Goal: Communication & Community: Answer question/provide support

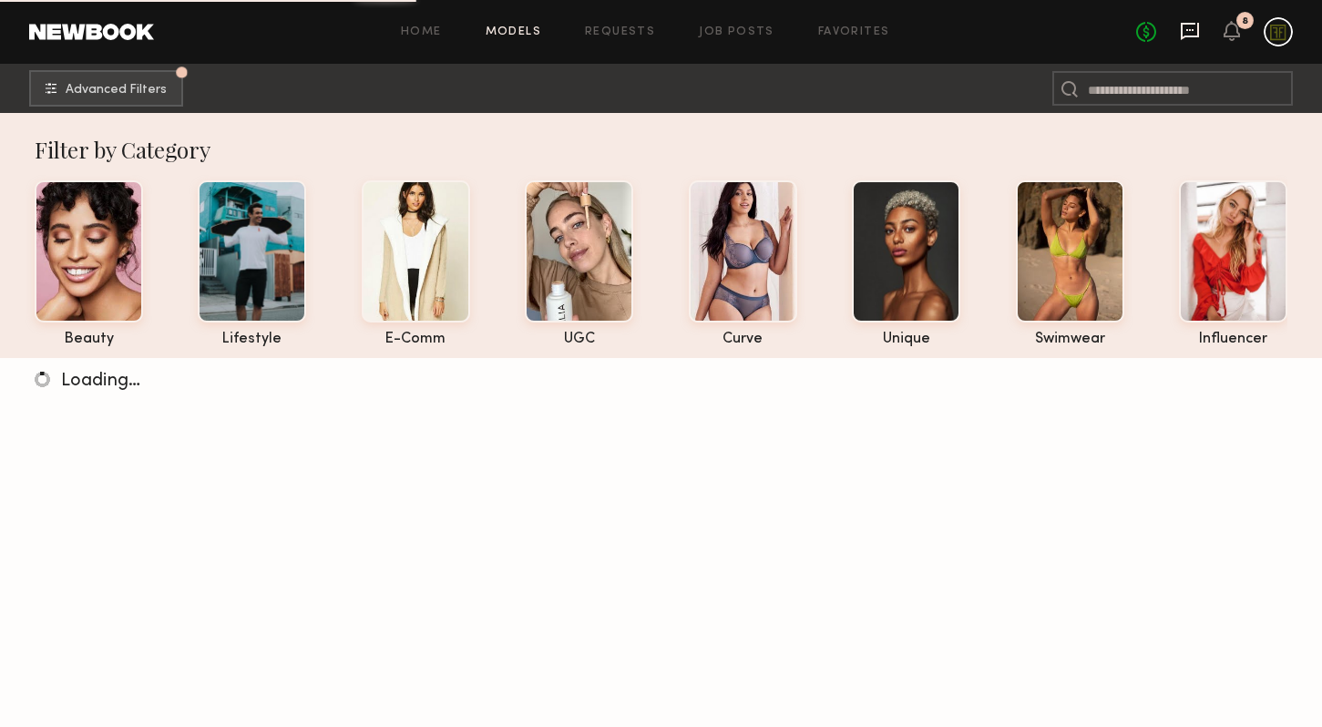
click at [1185, 27] on icon at bounding box center [1190, 31] width 20 height 20
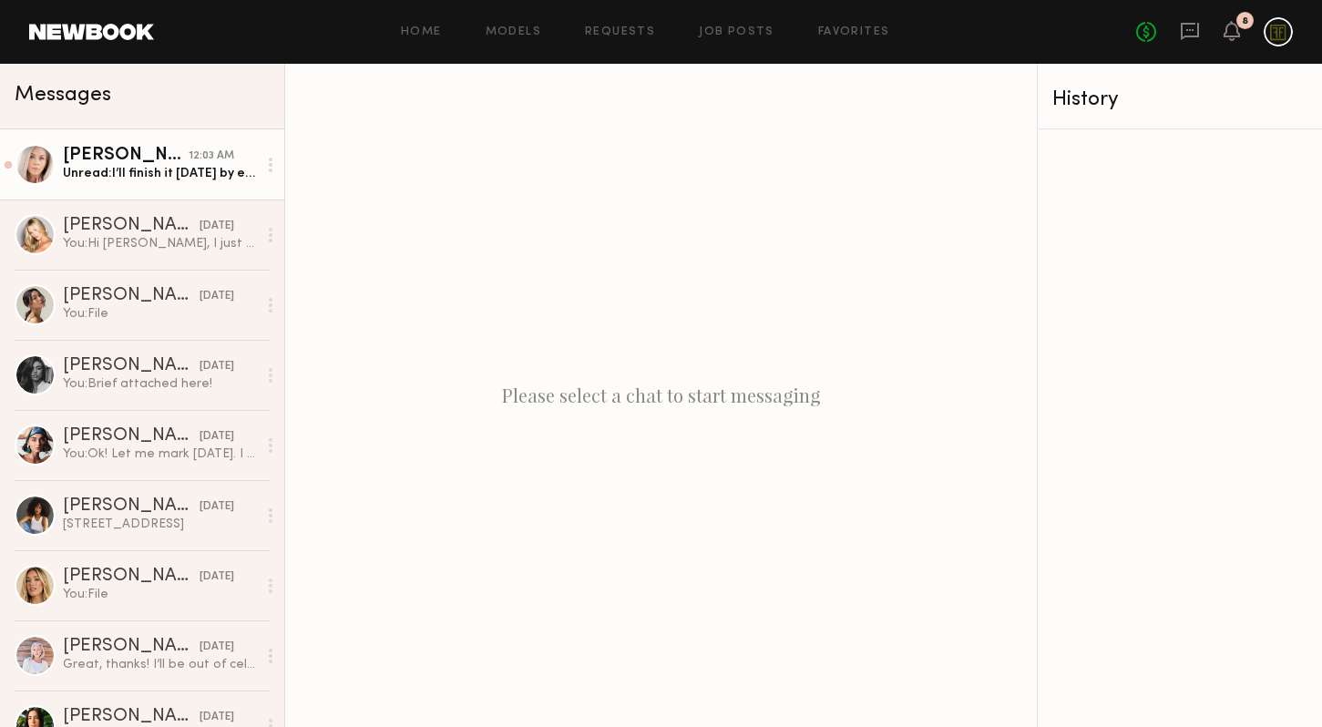
click at [131, 175] on div "Unread: I’ll finish it [DATE] by end of day, thx!" at bounding box center [160, 173] width 194 height 17
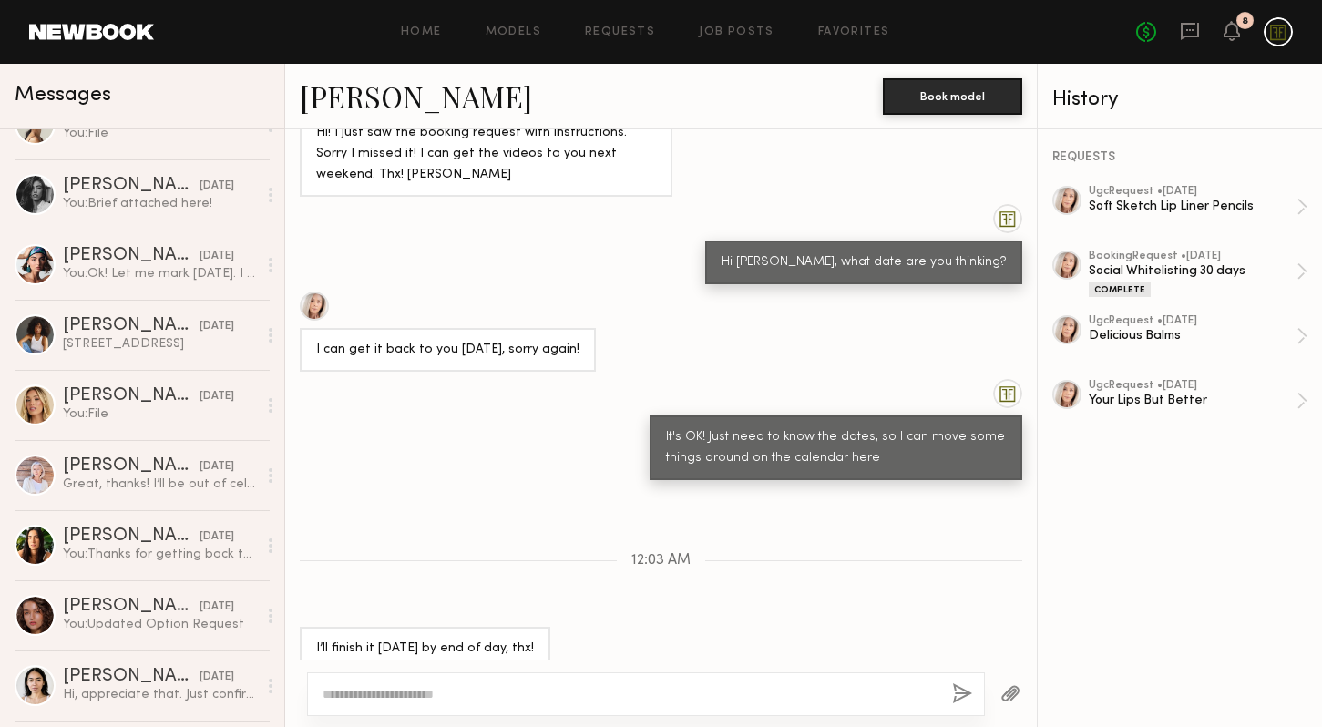
scroll to position [248, 0]
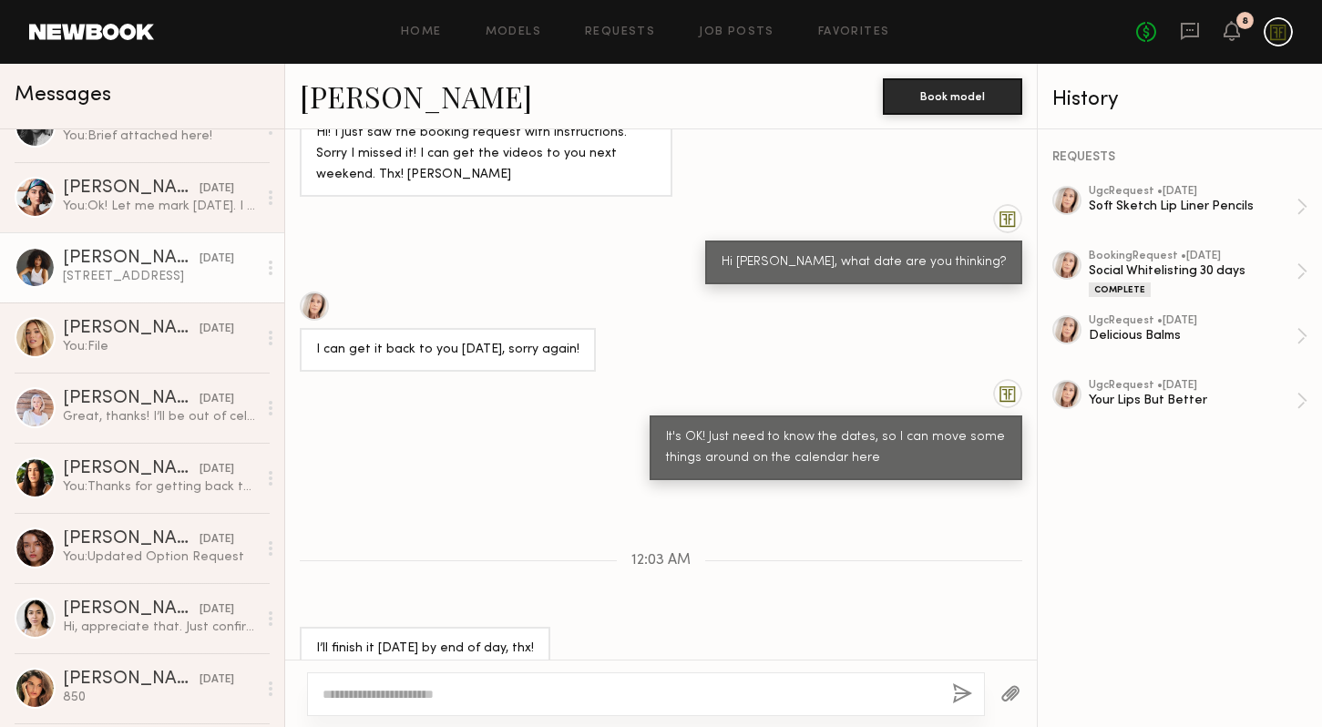
click at [135, 272] on div "[STREET_ADDRESS]" at bounding box center [160, 276] width 194 height 17
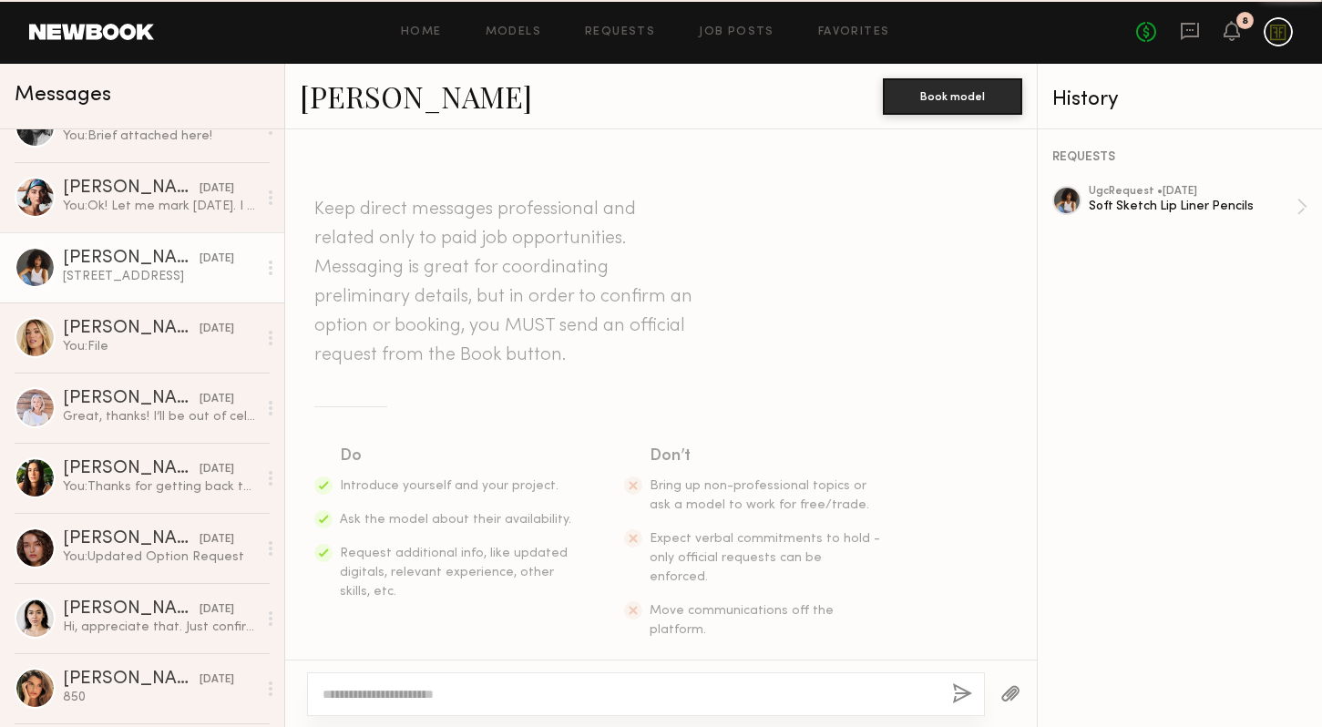
scroll to position [1023, 0]
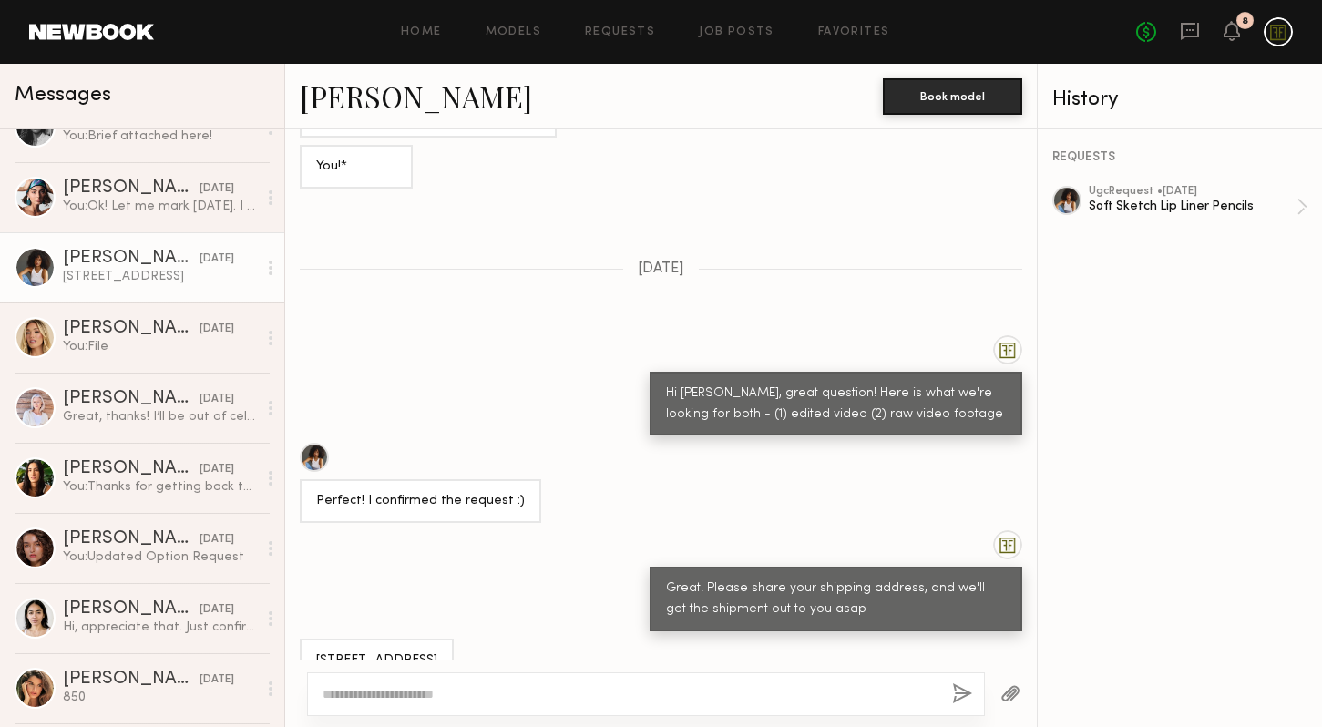
click at [677, 679] on div at bounding box center [646, 694] width 678 height 44
click at [697, 678] on div at bounding box center [646, 694] width 678 height 44
click at [547, 668] on div at bounding box center [661, 693] width 752 height 67
click at [537, 687] on textarea at bounding box center [630, 694] width 615 height 18
type textarea "**********"
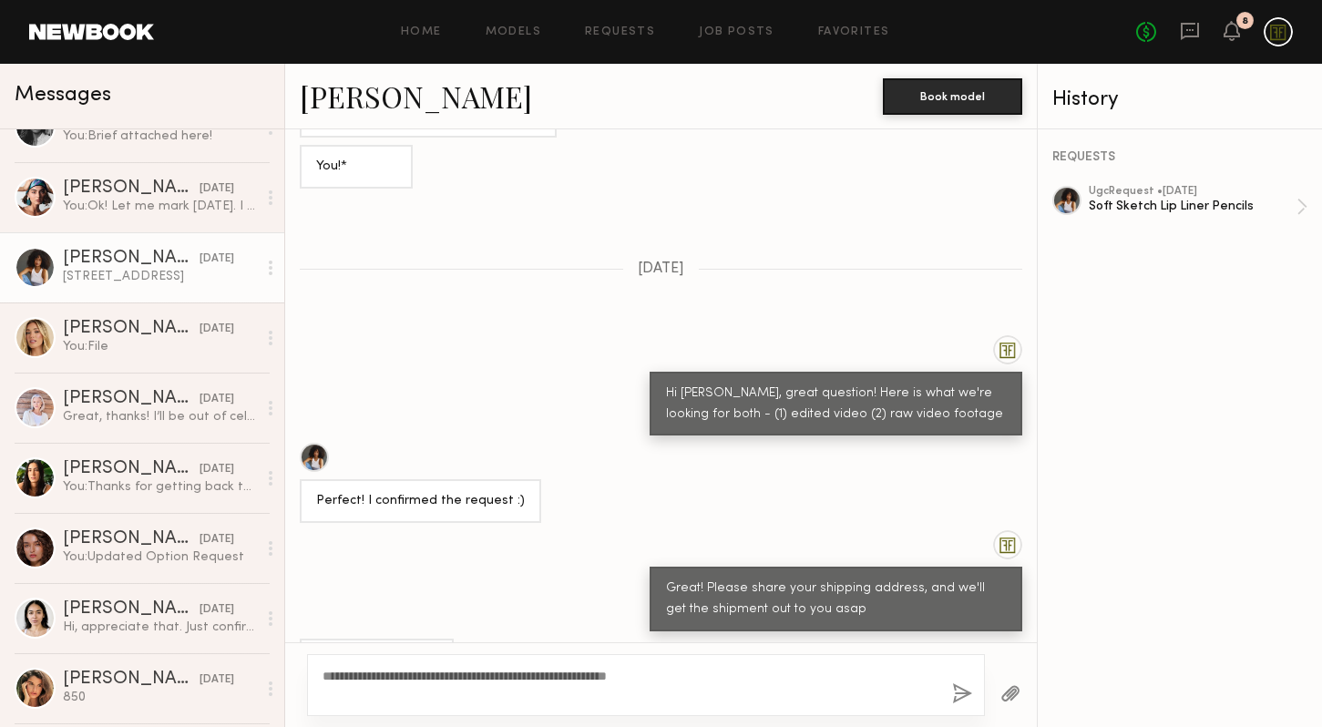
click at [962, 688] on button "button" at bounding box center [962, 694] width 20 height 23
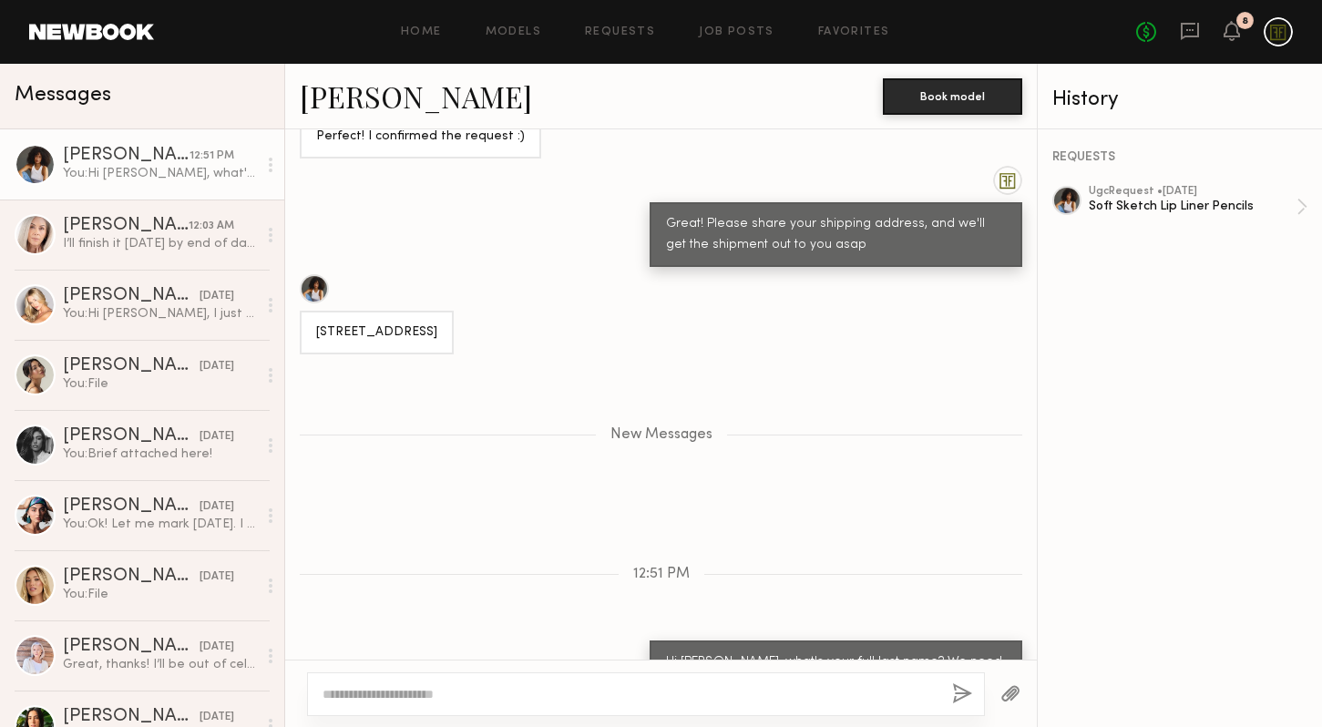
click at [121, 179] on div "You: Hi [PERSON_NAME], what's your full last name? We need it to ship out." at bounding box center [160, 173] width 194 height 17
click at [127, 241] on div "I’ll finish it [DATE] by end of day, thx!" at bounding box center [160, 243] width 194 height 17
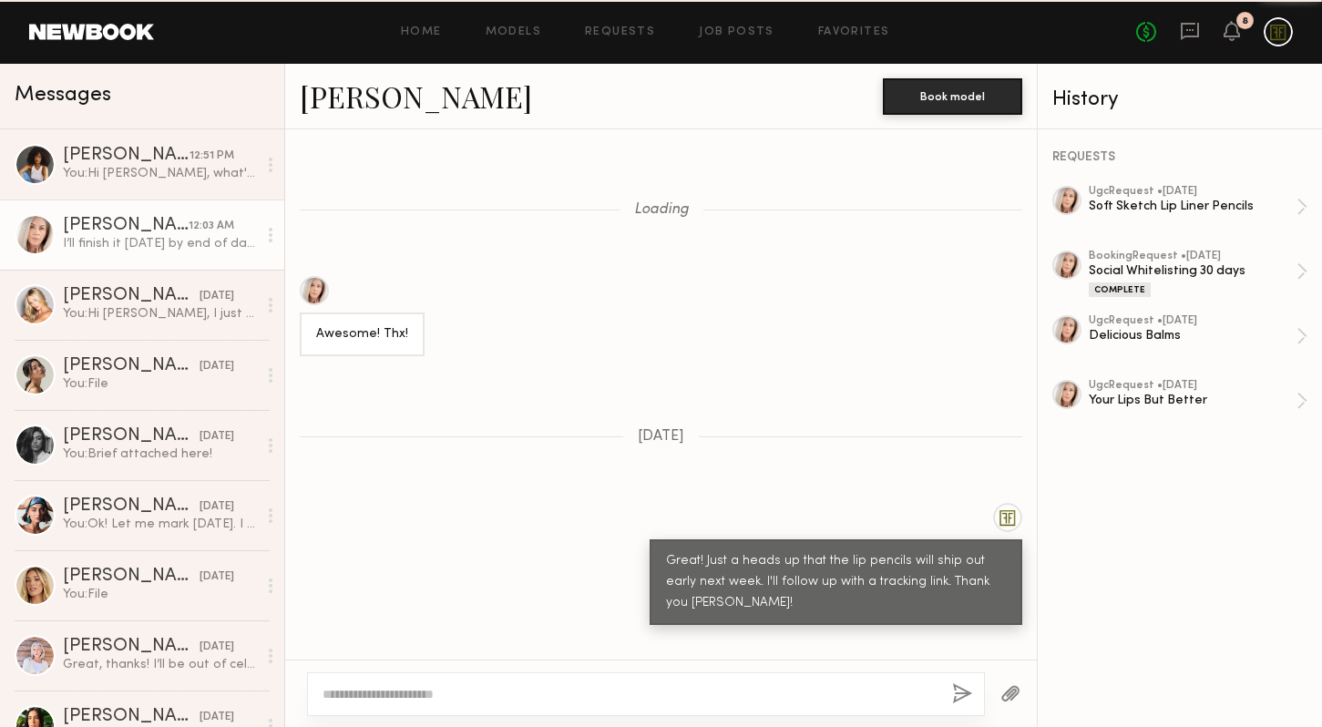
scroll to position [1186, 0]
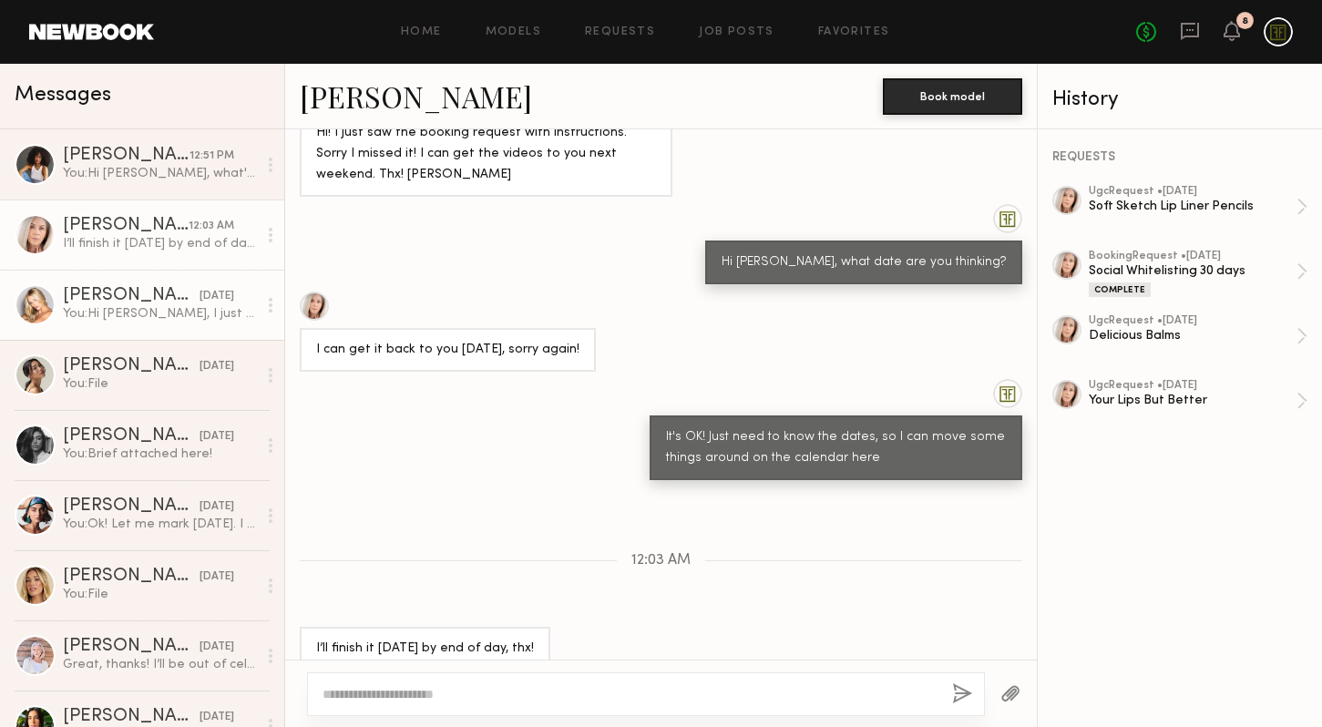
click at [128, 307] on div "You: Hi [PERSON_NAME], I just sent the request through for the Soft Sketch Lip …" at bounding box center [160, 313] width 194 height 17
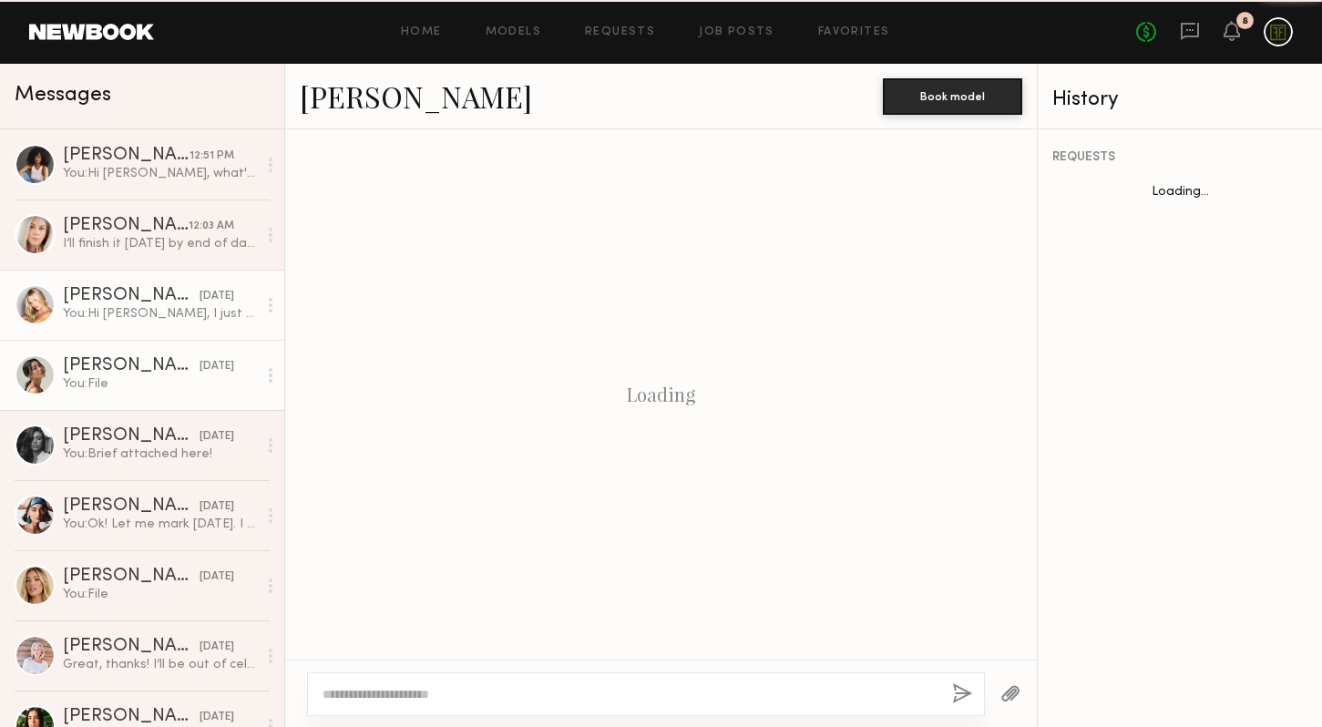
scroll to position [1346, 0]
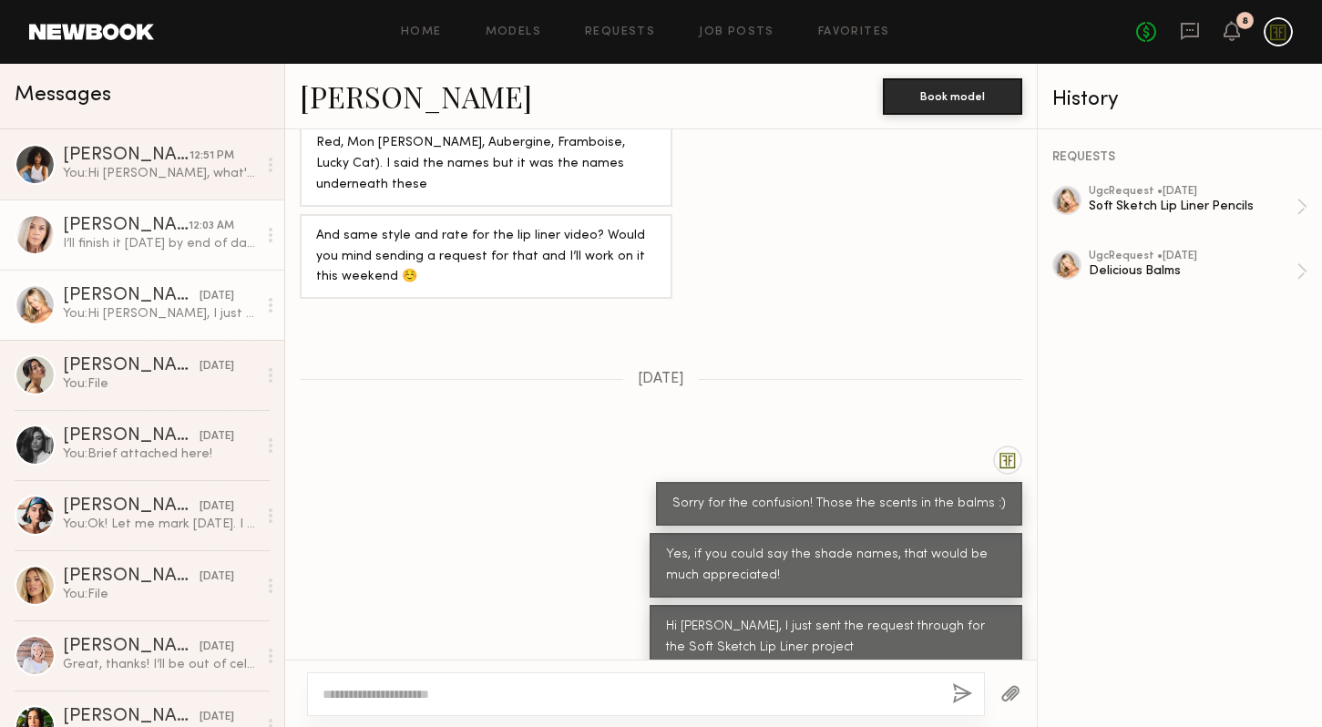
click at [152, 228] on div "[PERSON_NAME]" at bounding box center [126, 226] width 126 height 18
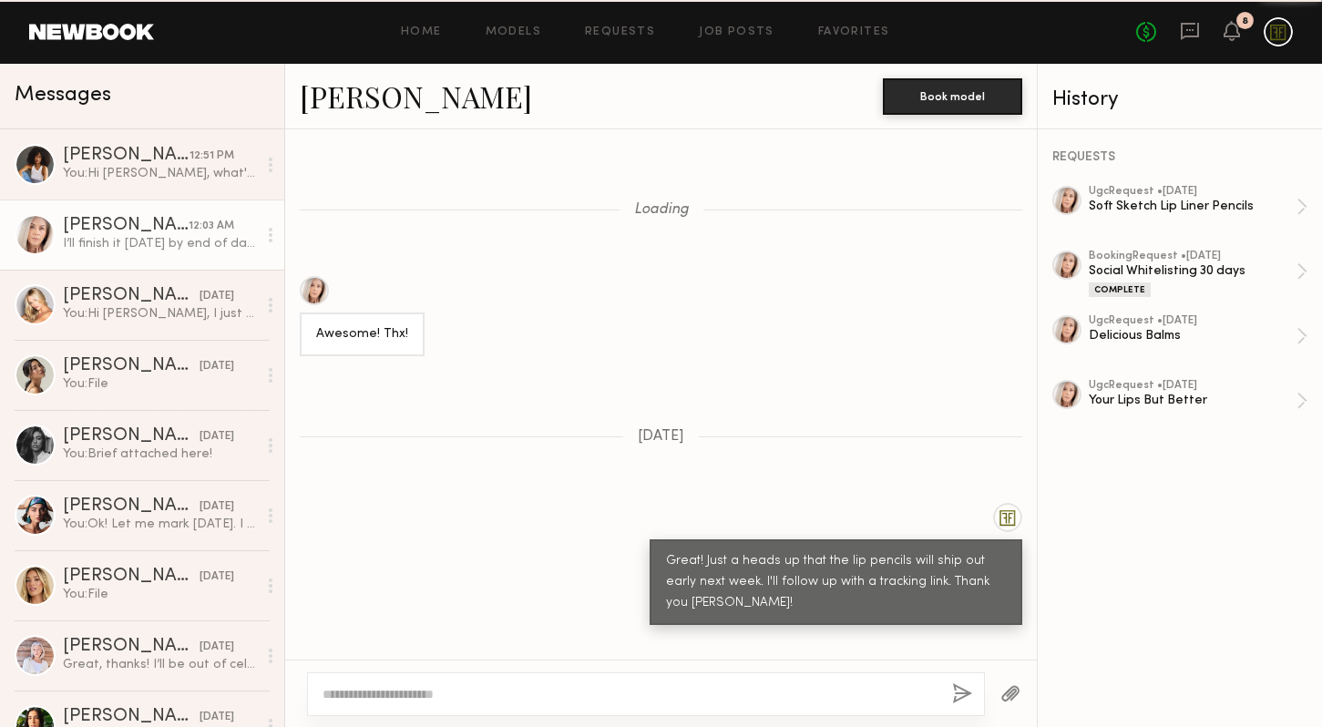
scroll to position [1186, 0]
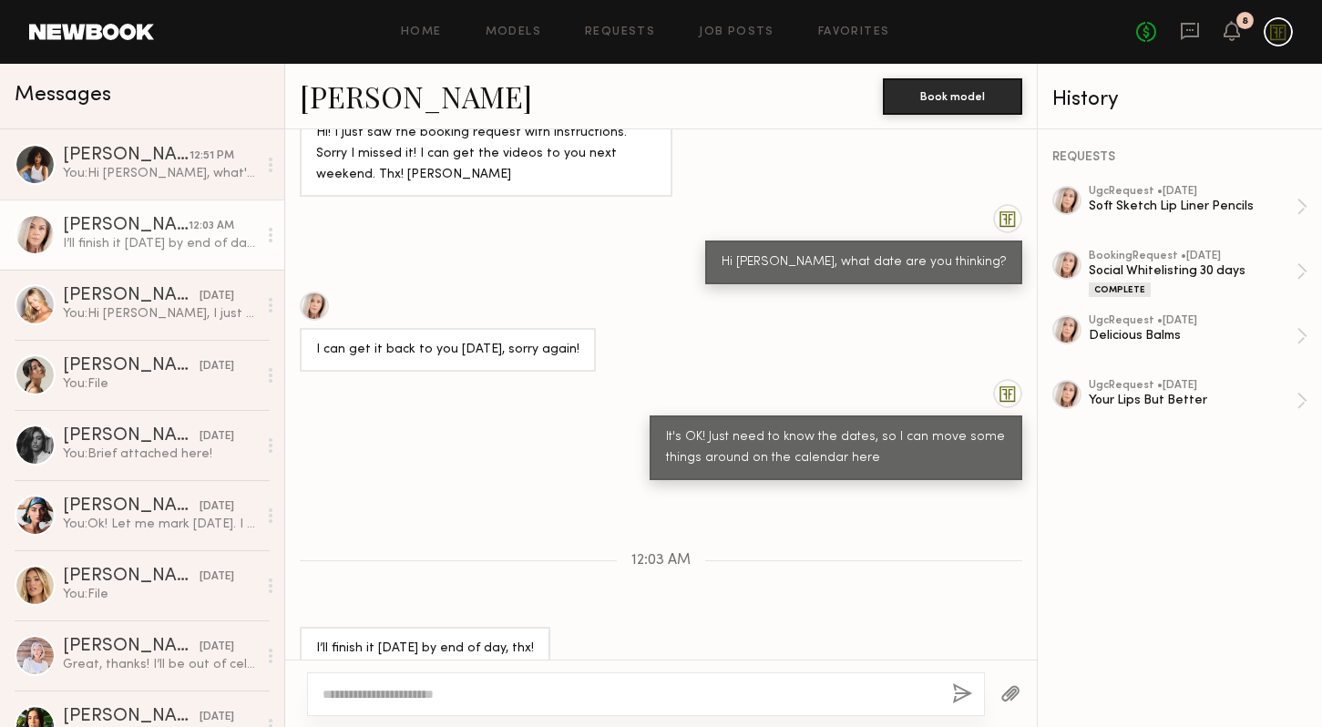
click at [594, 688] on textarea at bounding box center [630, 694] width 615 height 18
click at [554, 690] on textarea at bounding box center [630, 694] width 615 height 18
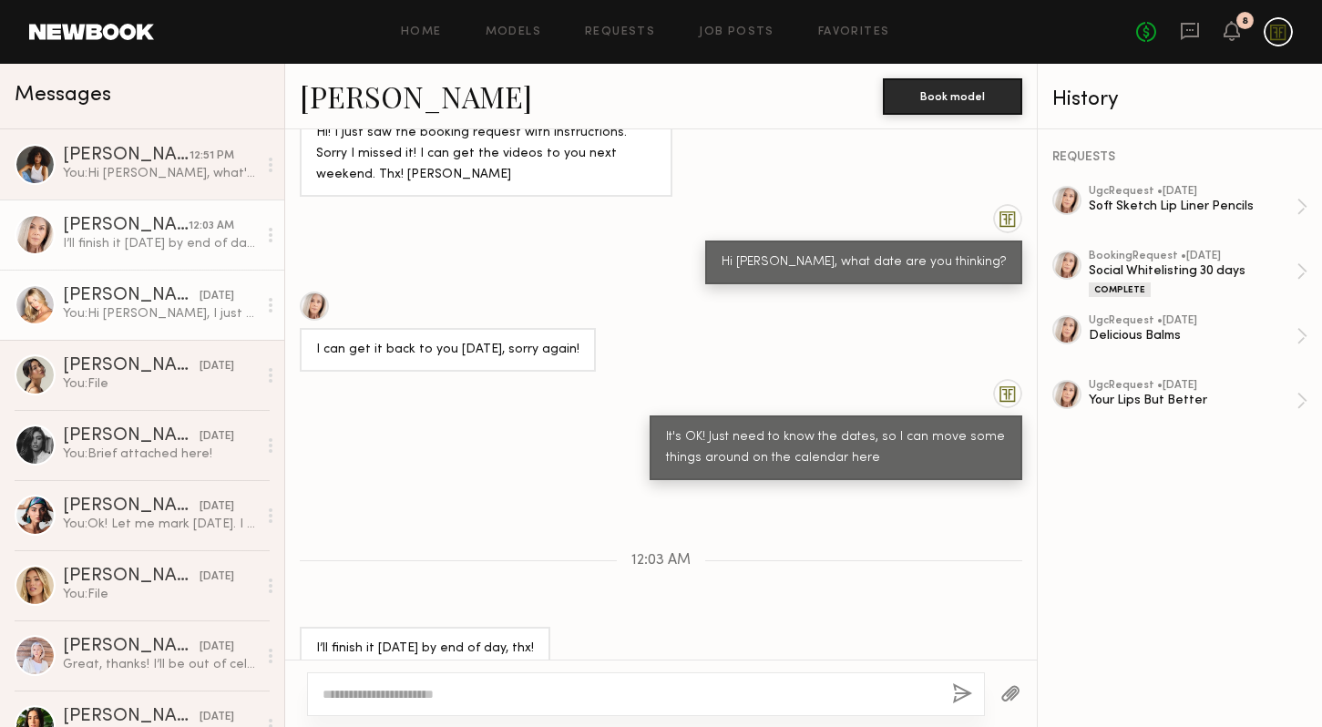
click at [151, 289] on div "[PERSON_NAME]" at bounding box center [131, 296] width 137 height 18
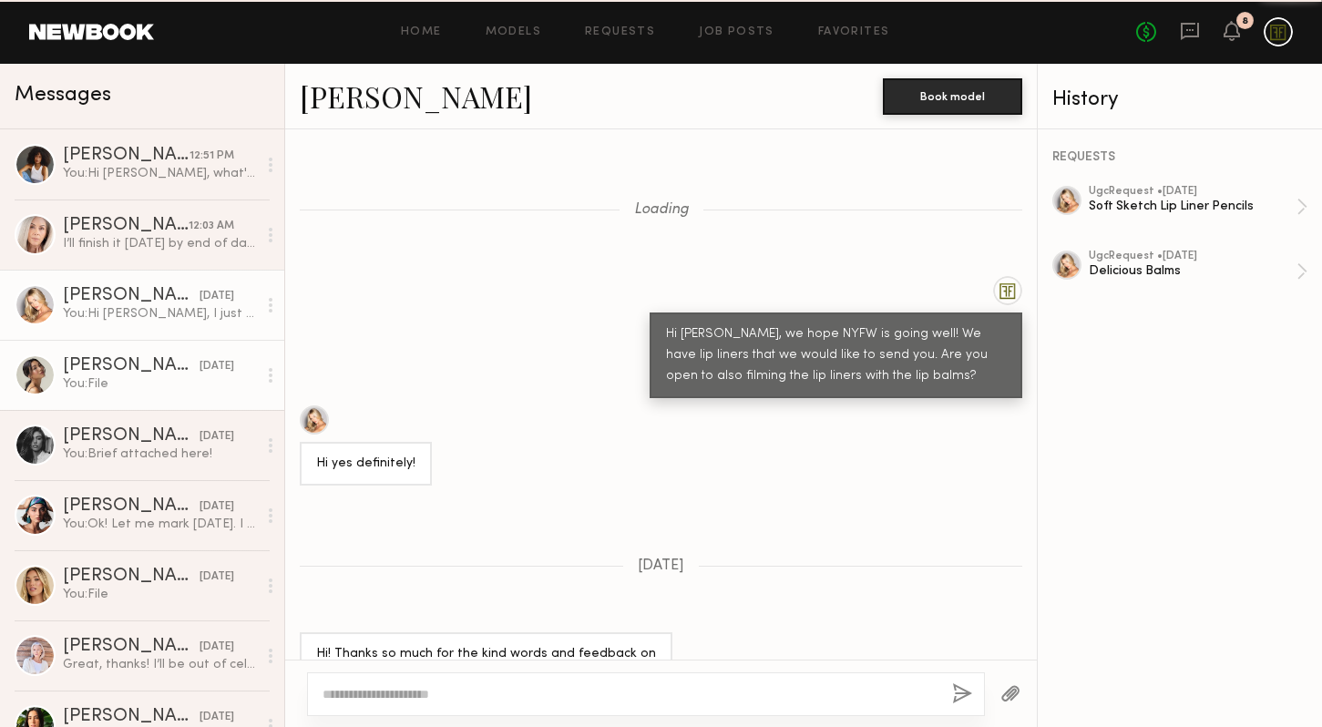
scroll to position [1346, 0]
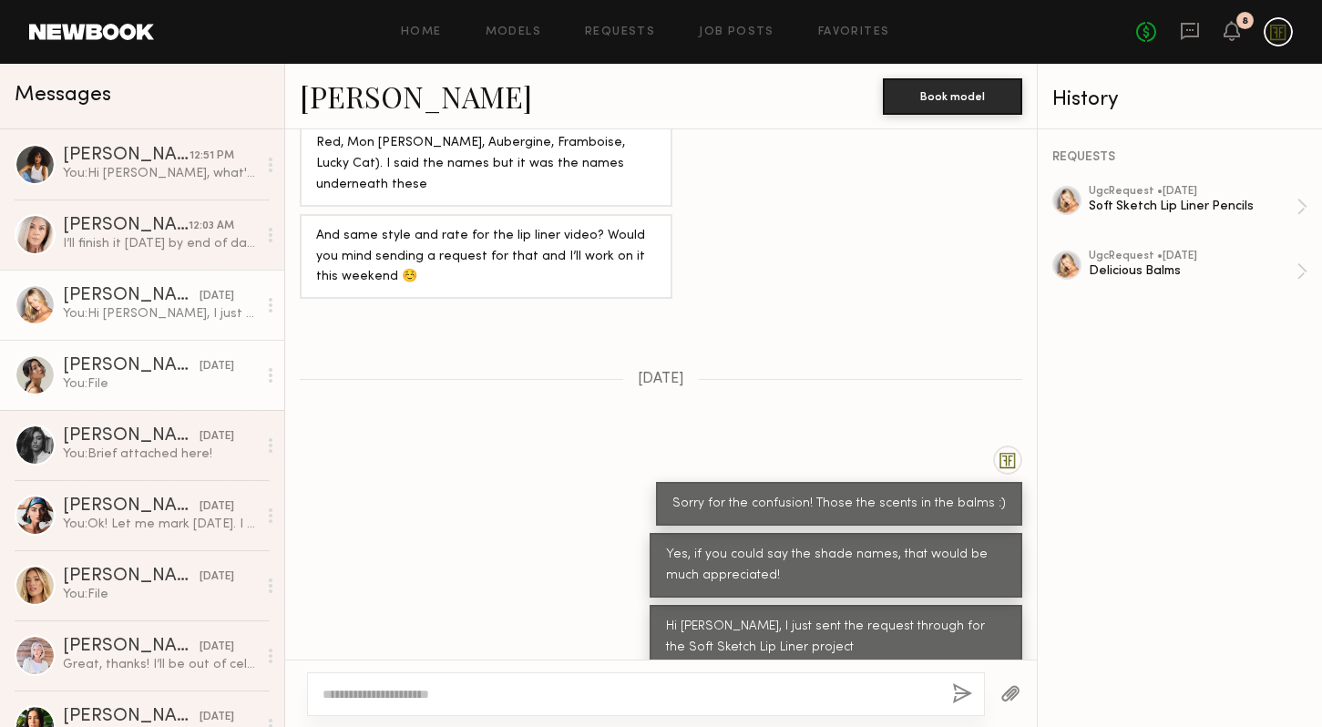
click at [138, 350] on link "[PERSON_NAME] [DATE] You: File" at bounding box center [142, 375] width 284 height 70
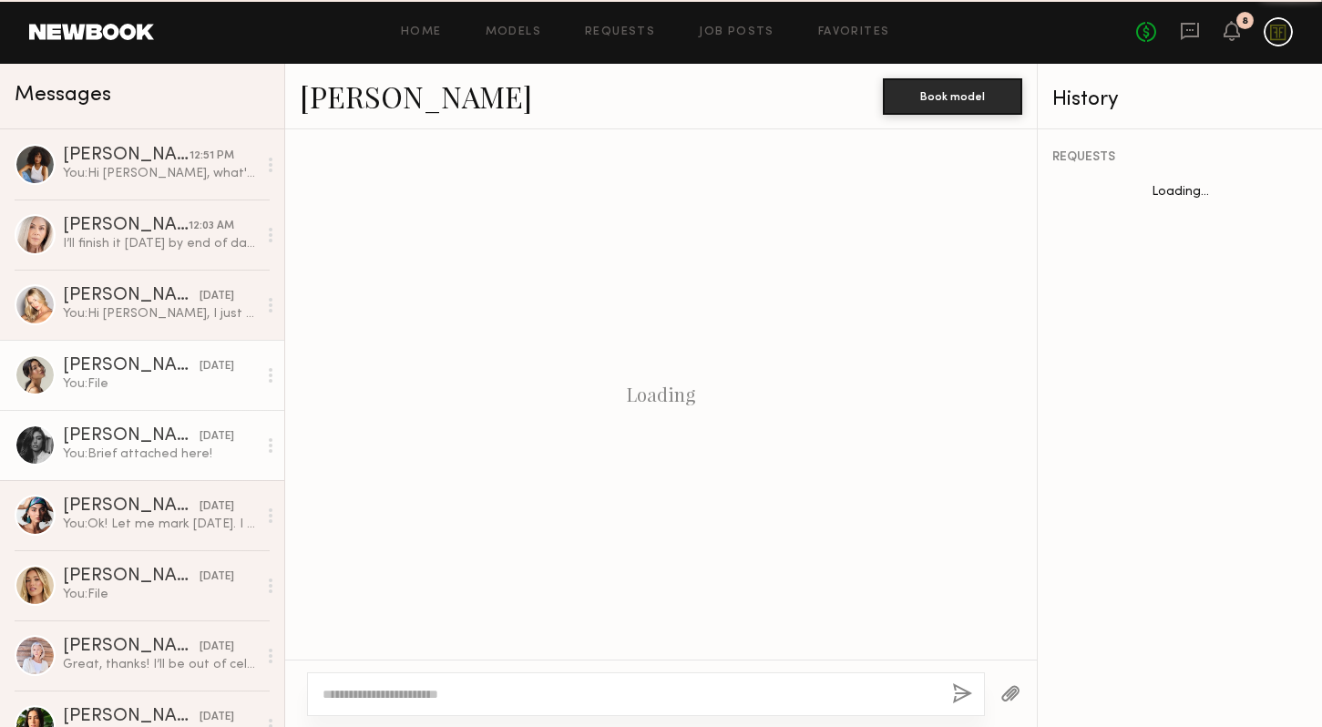
scroll to position [1162, 0]
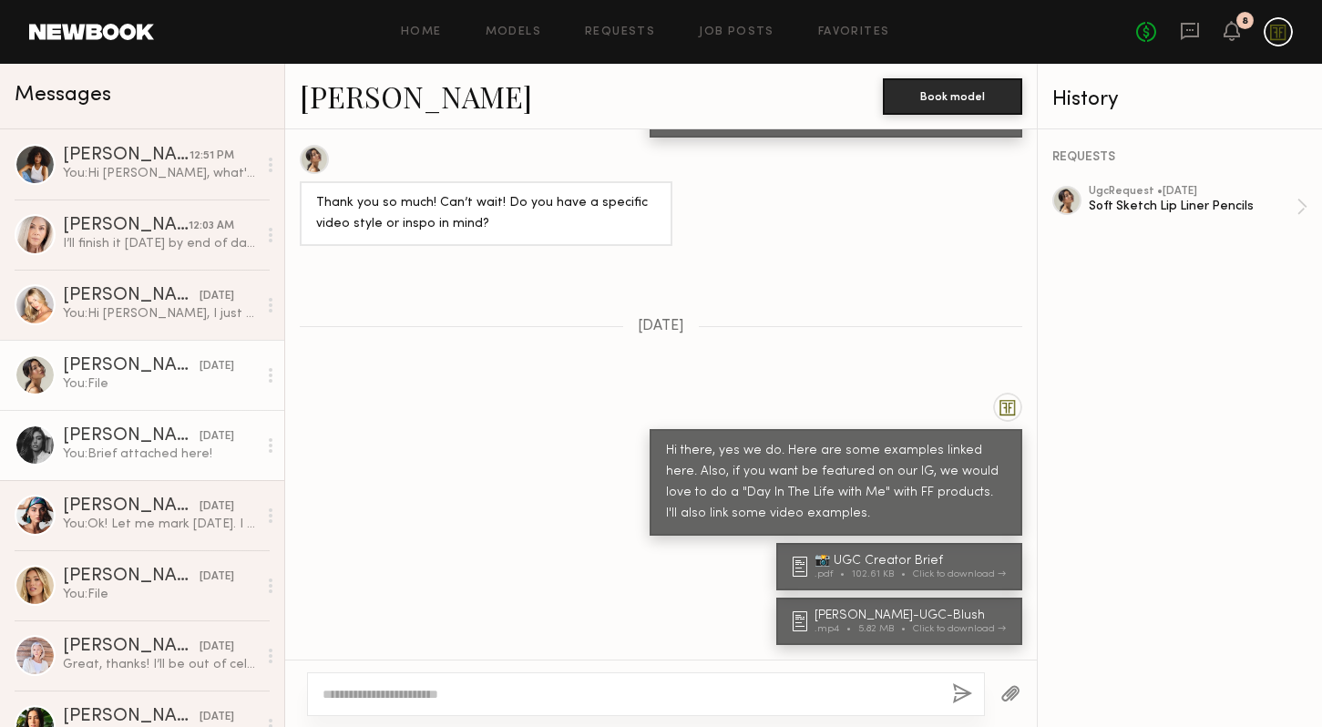
click at [133, 441] on div "[PERSON_NAME]" at bounding box center [131, 436] width 137 height 18
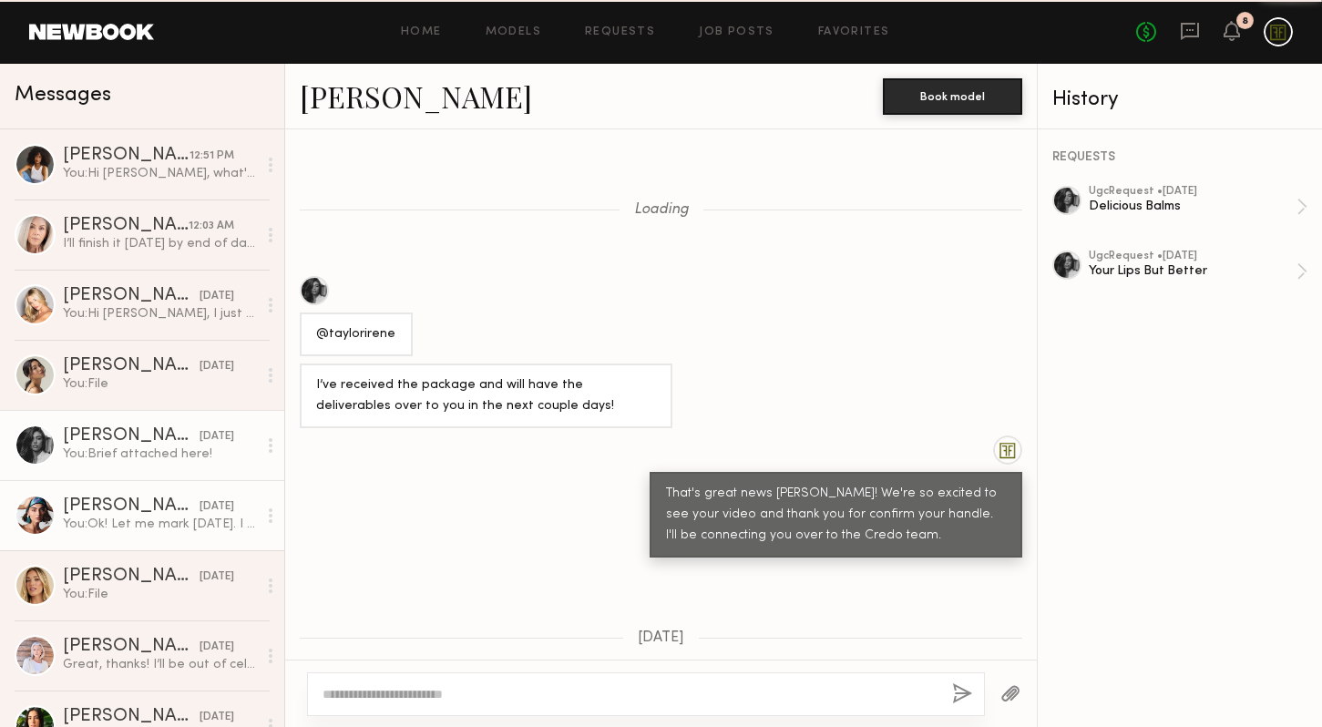
scroll to position [819, 0]
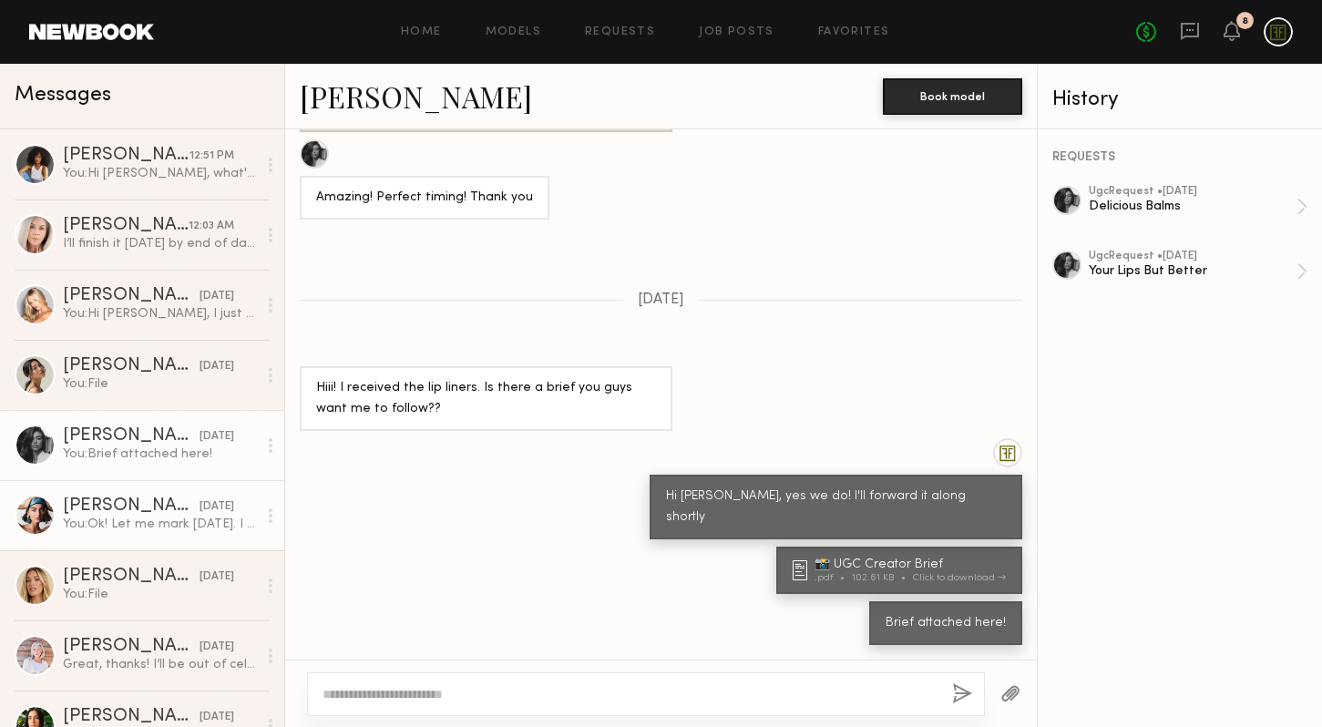
click at [134, 520] on div "You: Ok! Let me mark [DATE]. I will follow up once I chat with the marketing ad…" at bounding box center [160, 524] width 194 height 17
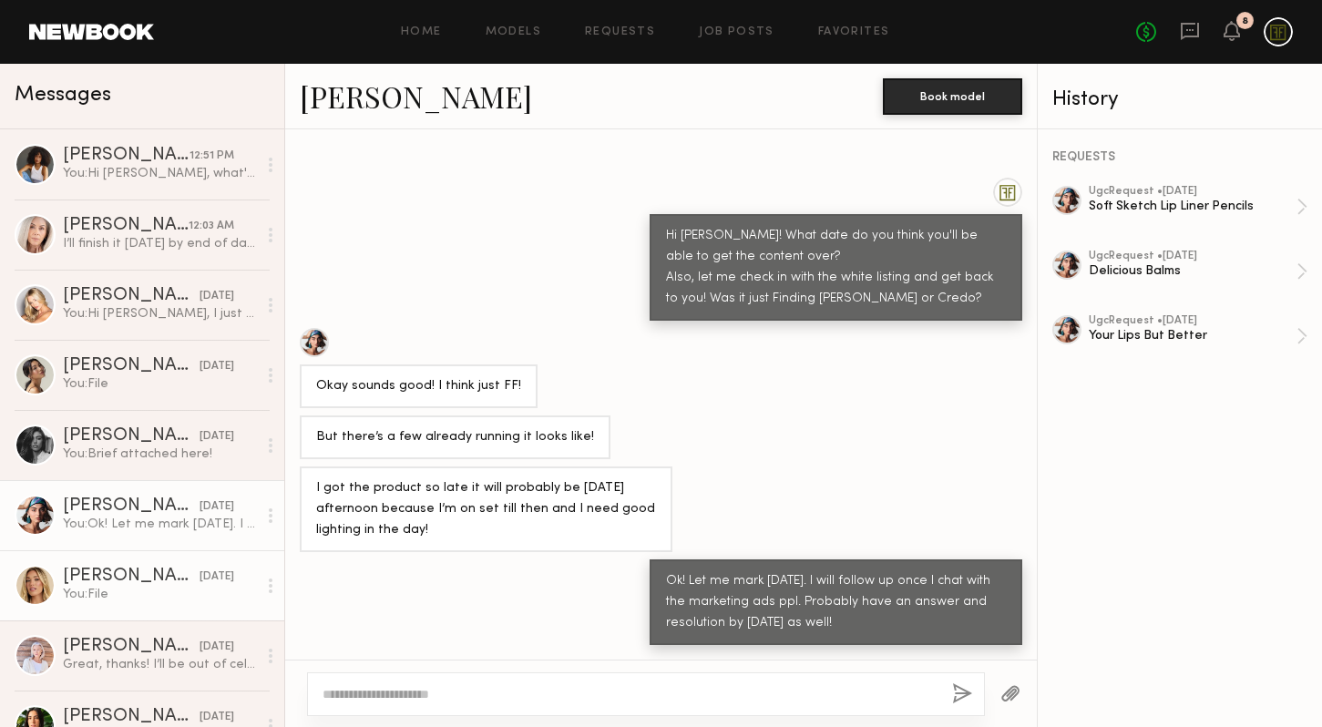
scroll to position [62, 0]
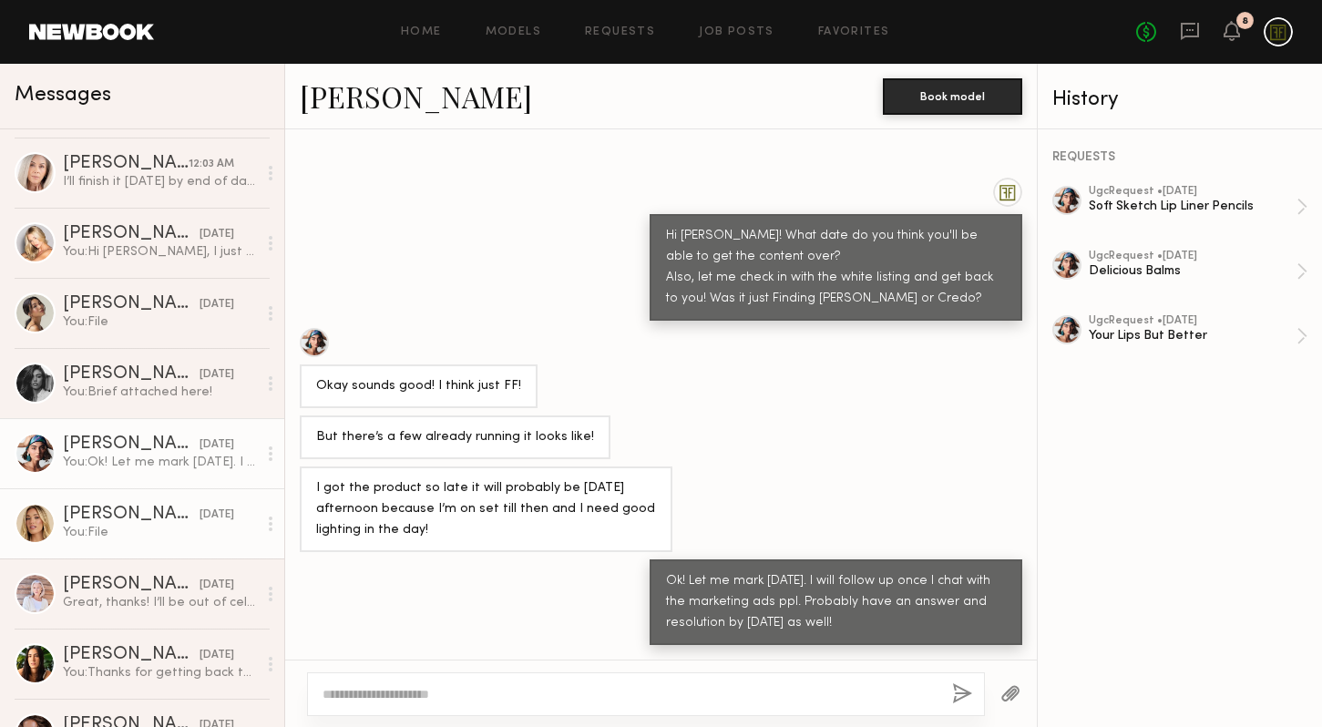
click at [140, 537] on div "You: File" at bounding box center [160, 532] width 194 height 17
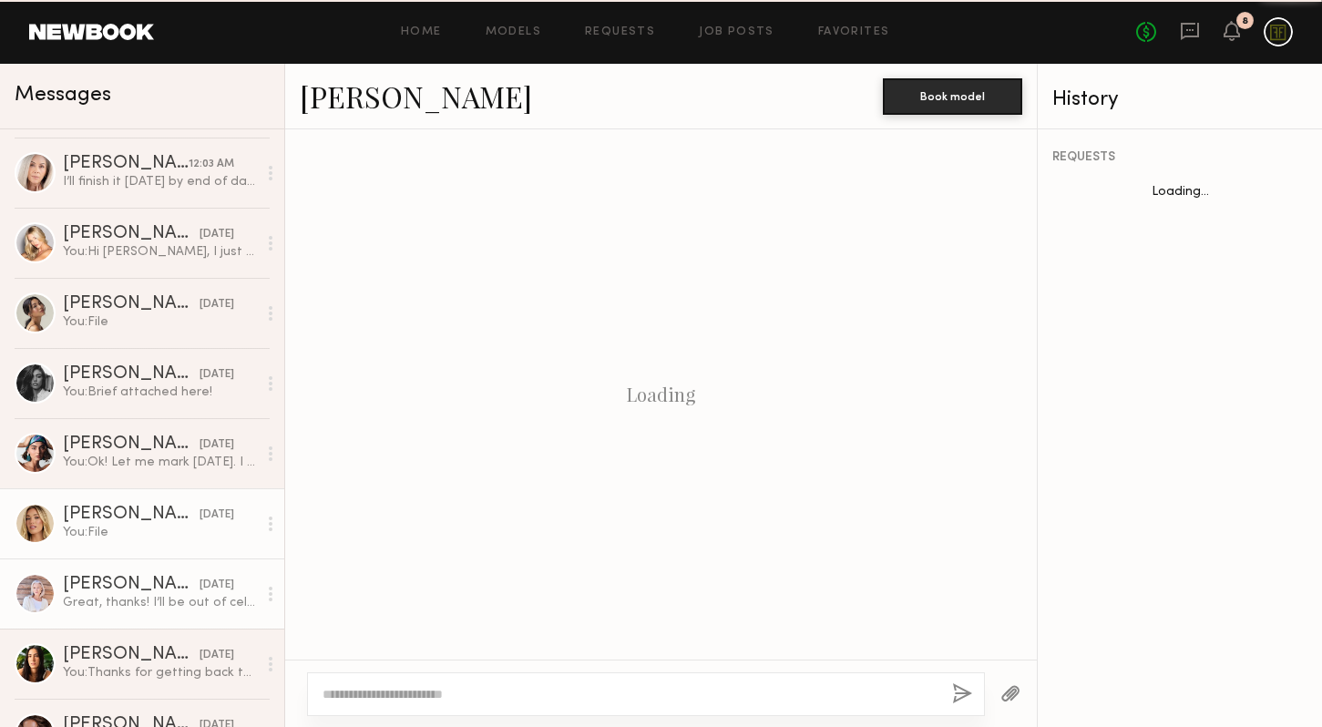
scroll to position [1708, 0]
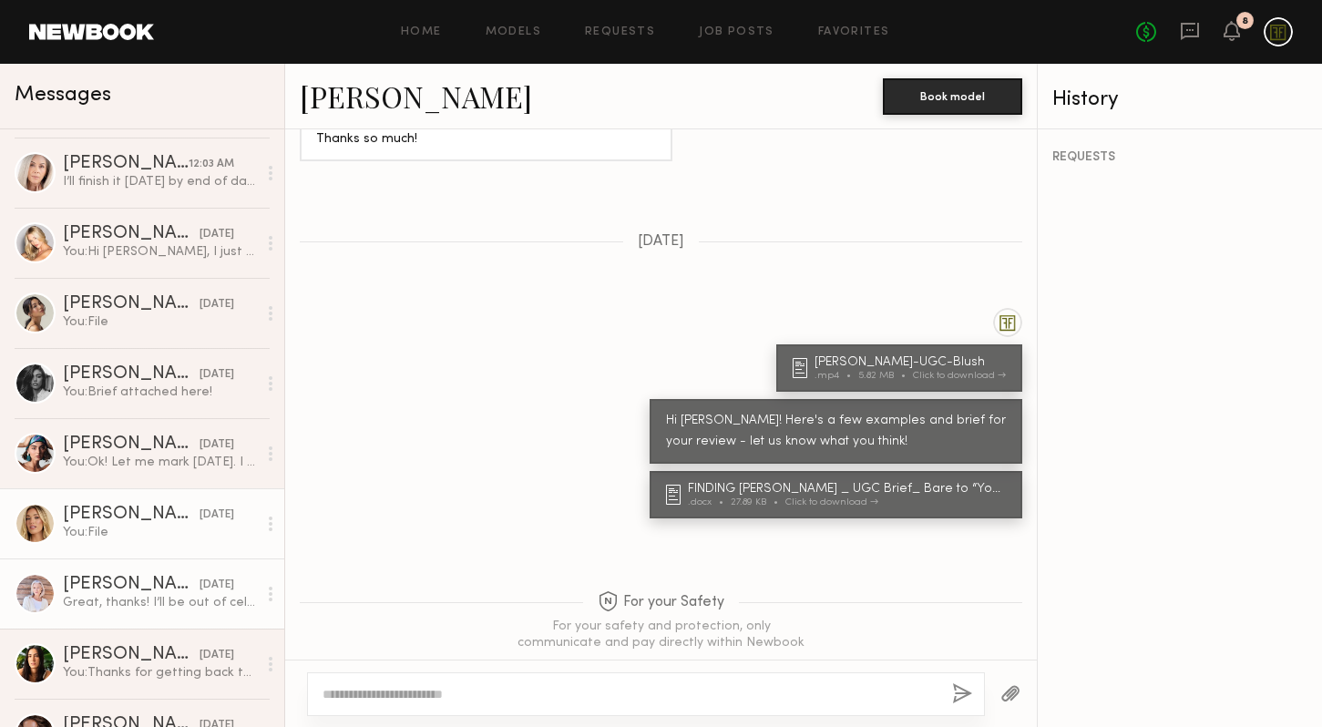
click at [140, 568] on link "[PERSON_NAME] [DATE] Great, thanks! I’ll be out of cell service here and there …" at bounding box center [142, 594] width 284 height 70
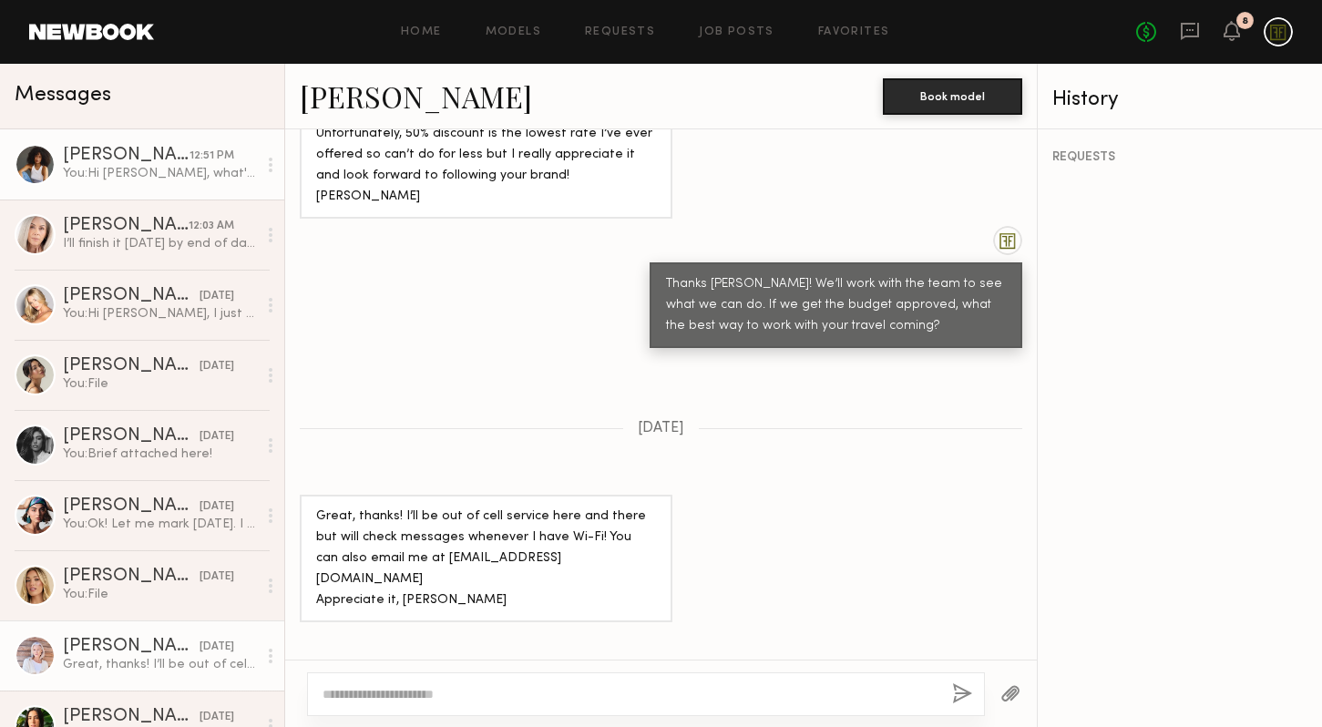
click at [146, 171] on div "You: Hi [PERSON_NAME], what's your full last name? We need it to ship out." at bounding box center [160, 173] width 194 height 17
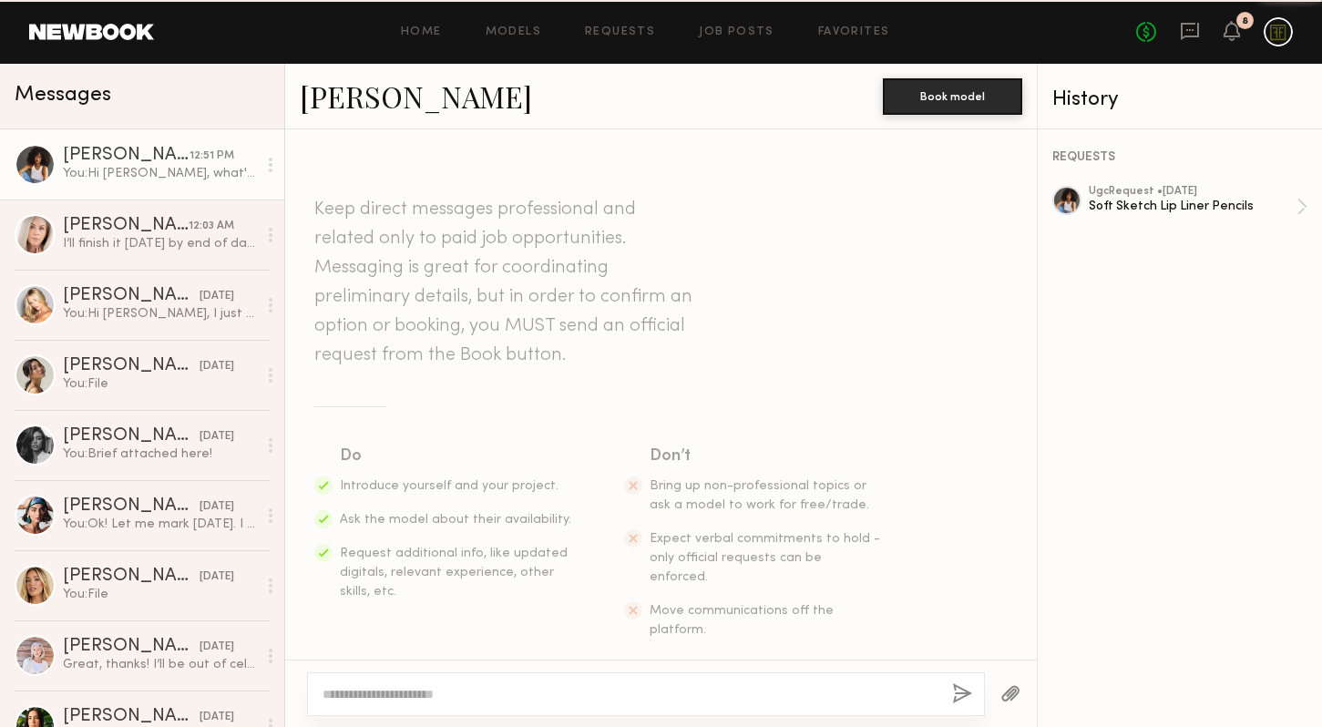
scroll to position [1249, 0]
